Goal: Task Accomplishment & Management: Complete application form

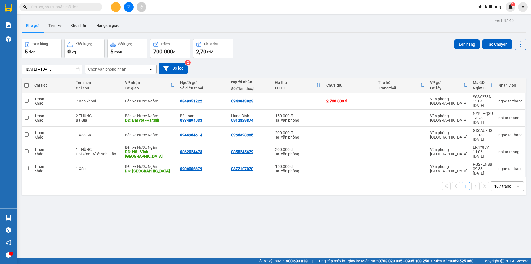
drag, startPoint x: 256, startPoint y: 27, endPoint x: 218, endPoint y: 32, distance: 39.0
click at [256, 27] on div "Kho gửi Trên xe Kho nhận Hàng đã giao" at bounding box center [274, 26] width 505 height 15
click at [114, 4] on button at bounding box center [116, 7] width 10 height 10
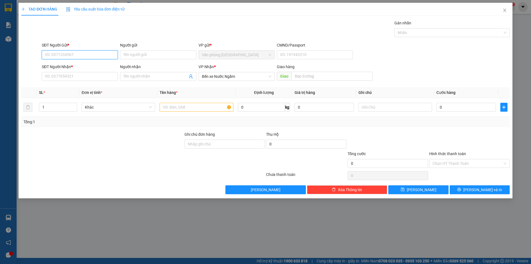
click at [58, 53] on input "SĐT Người Gửi *" at bounding box center [80, 54] width 76 height 9
type input "0916112405"
click at [89, 78] on input "SĐT Người Nhận *" at bounding box center [80, 76] width 76 height 9
click at [68, 57] on input "0916112405" at bounding box center [80, 54] width 76 height 9
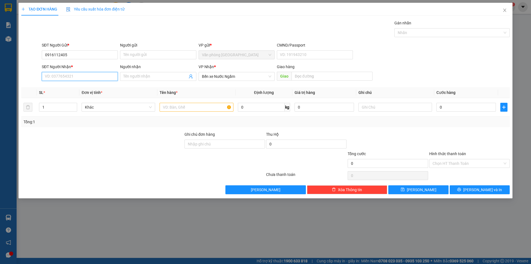
click at [61, 76] on input "SĐT Người Nhận *" at bounding box center [80, 76] width 76 height 9
paste input "0916112405"
type input "0916112405"
click at [201, 109] on input "text" at bounding box center [197, 107] width 74 height 9
type input "1 xe vario + khóa"
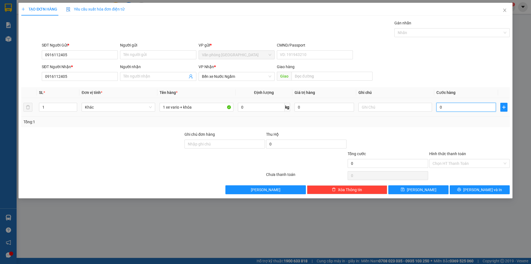
click at [452, 104] on input "0" at bounding box center [466, 107] width 59 height 9
type input "001"
type input "1"
type input "0.015"
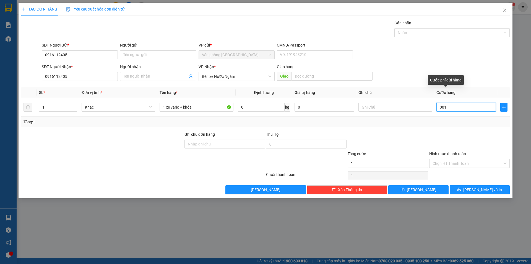
type input "15"
type input "00.150"
type input "150"
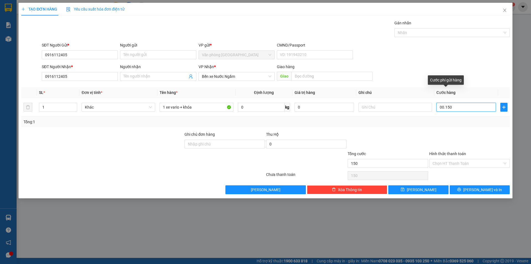
type input "0.001.500"
type input "1.500"
type input "1.500.000"
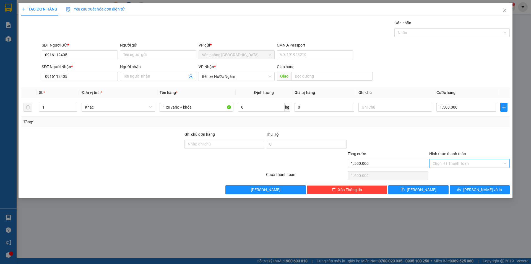
click at [464, 163] on input "Hình thức thanh toán" at bounding box center [468, 163] width 70 height 8
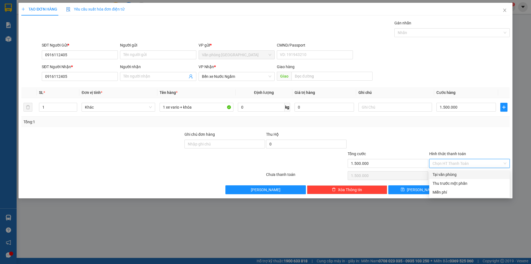
click at [453, 172] on div "Tại văn phòng" at bounding box center [470, 174] width 74 height 6
type input "0"
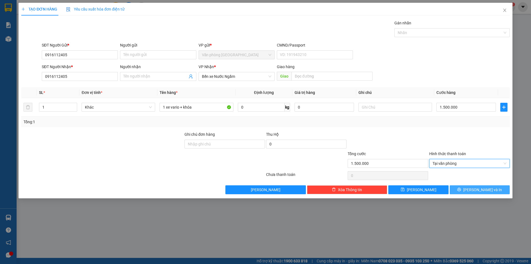
click at [473, 189] on button "[PERSON_NAME] và In" at bounding box center [480, 189] width 60 height 9
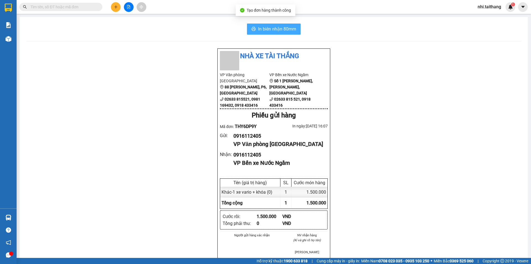
click at [286, 27] on span "In biên nhận 80mm" at bounding box center [277, 28] width 38 height 7
